Goal: Information Seeking & Learning: Learn about a topic

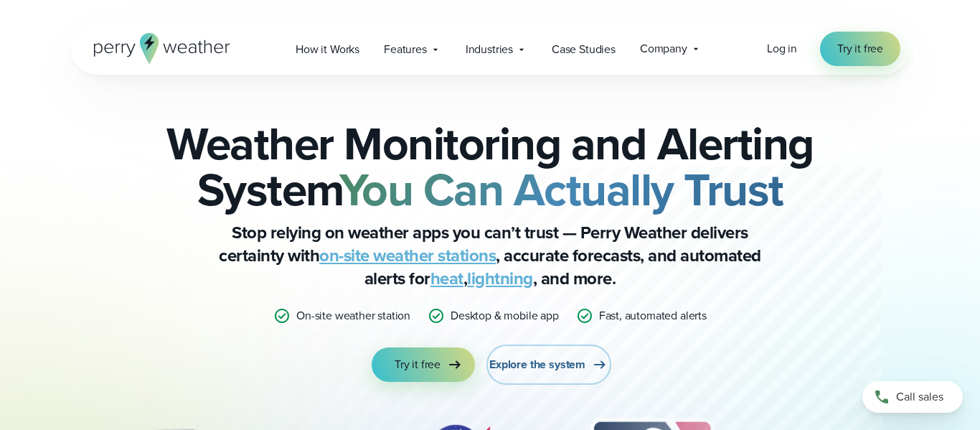
click at [513, 359] on span "Explore the system" at bounding box center [537, 364] width 96 height 17
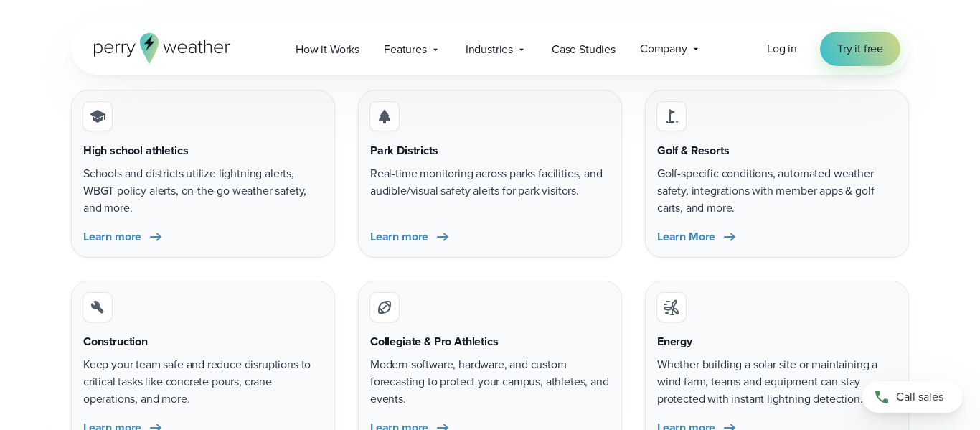
scroll to position [4326, 0]
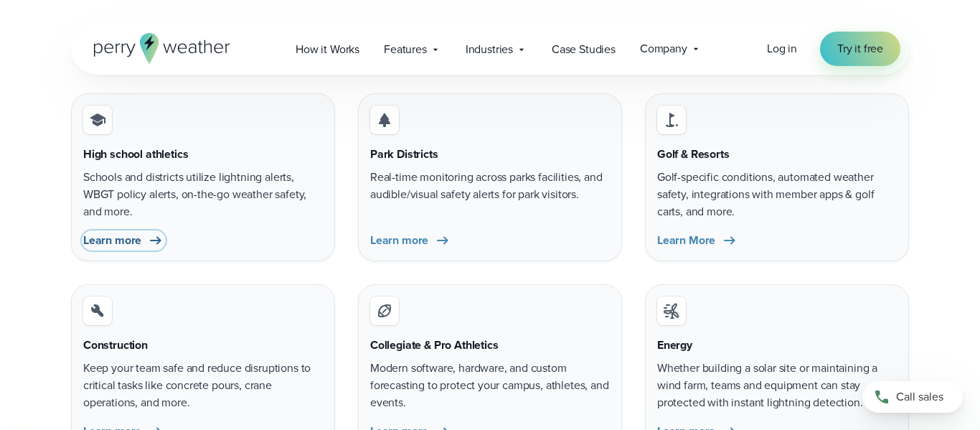
click at [148, 240] on icon at bounding box center [155, 240] width 17 height 17
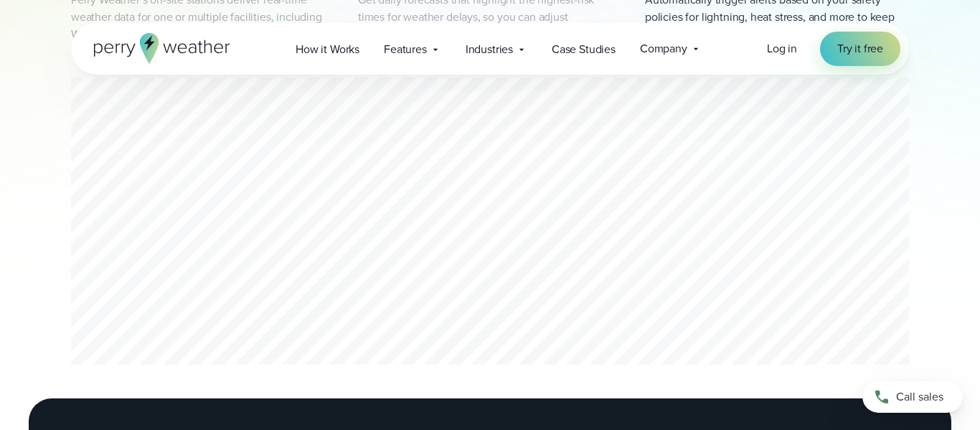
scroll to position [905, 0]
